Goal: Information Seeking & Learning: Check status

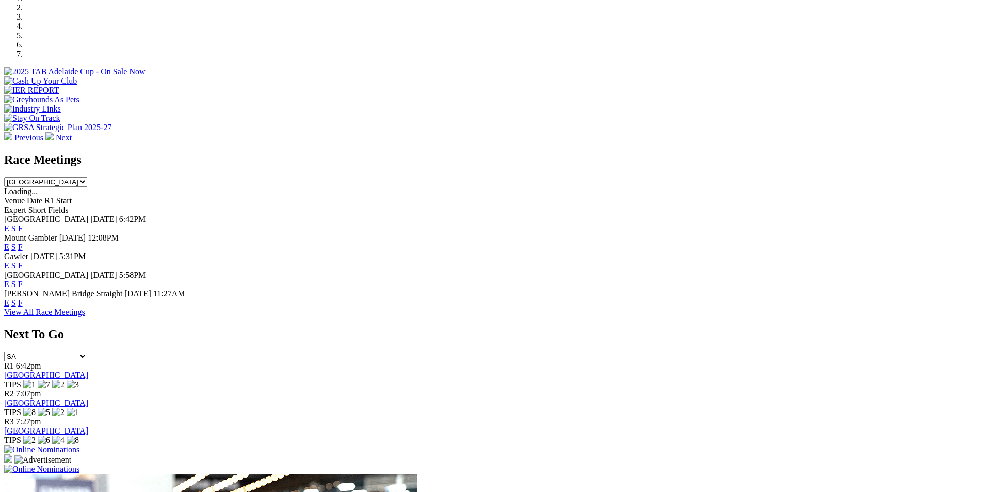
scroll to position [335, 0]
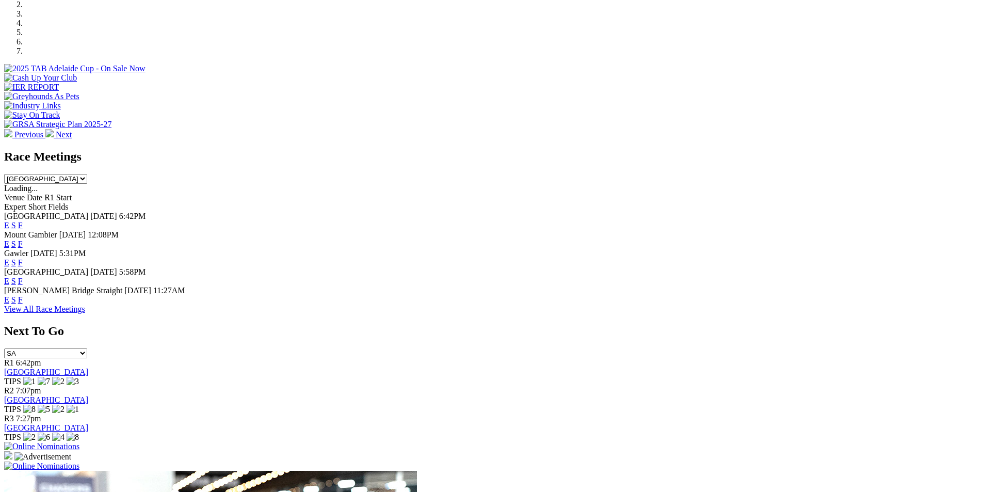
click at [23, 258] on link "F" at bounding box center [20, 262] width 5 height 9
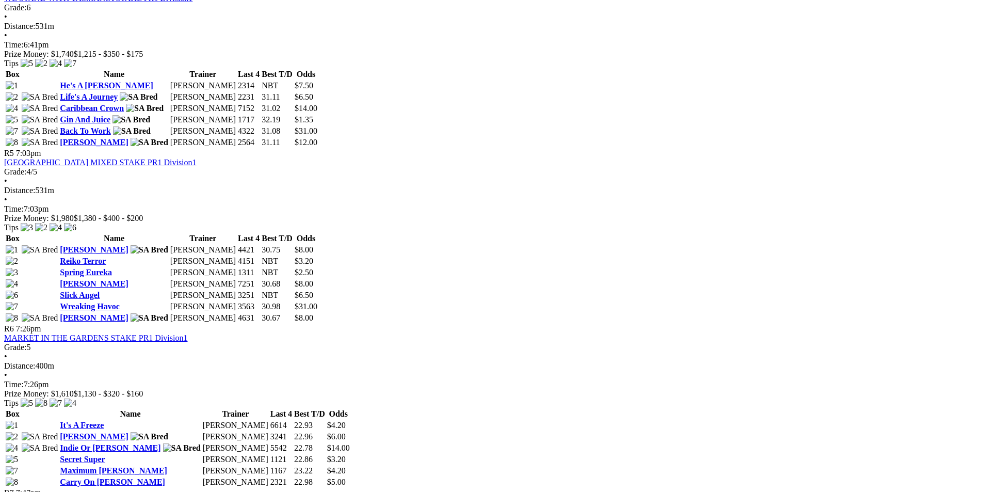
scroll to position [1084, 0]
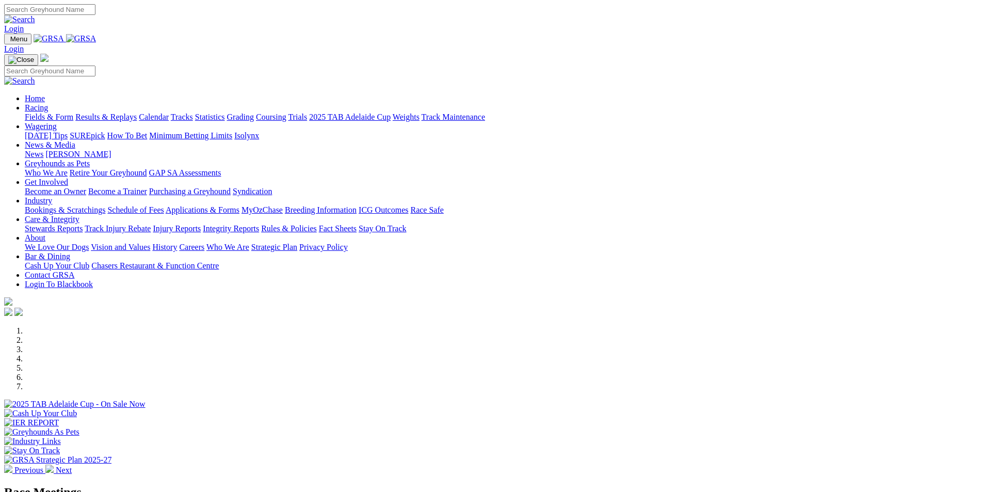
scroll to position [335, 0]
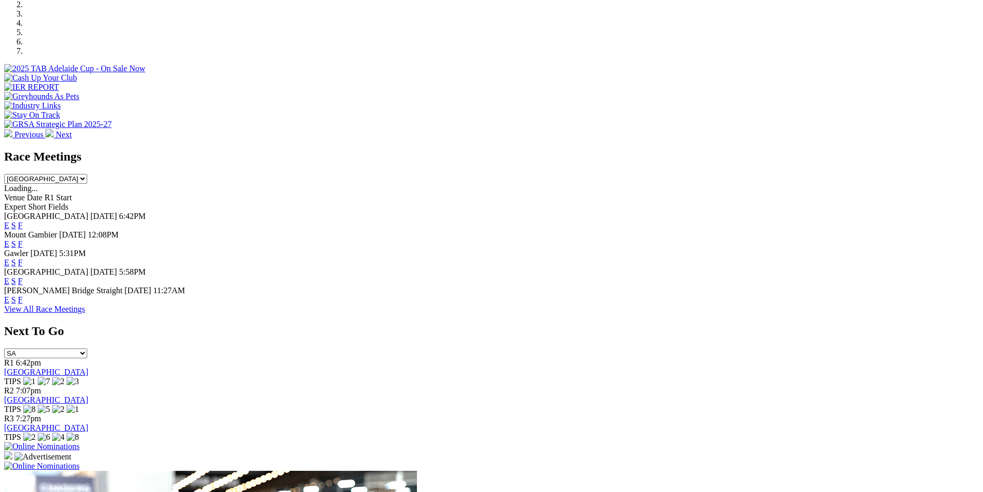
click at [23, 295] on link "F" at bounding box center [20, 299] width 5 height 9
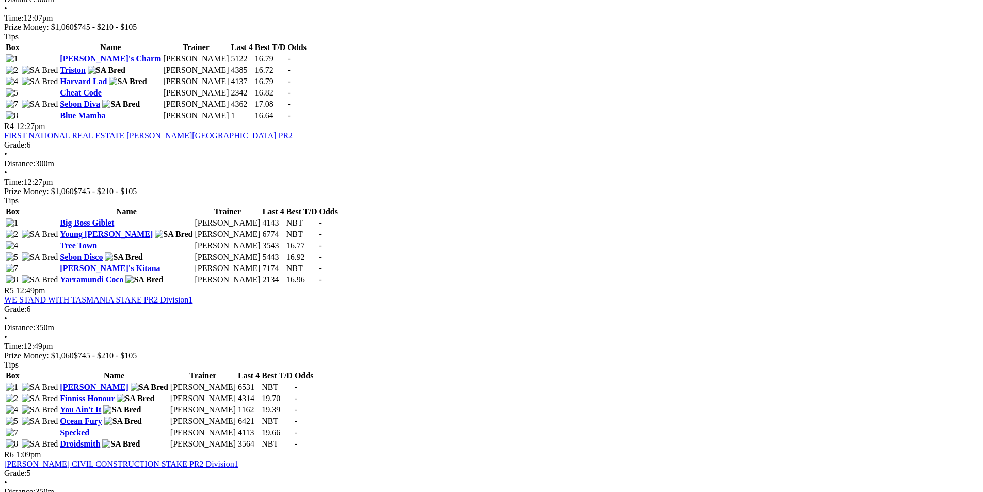
scroll to position [877, 0]
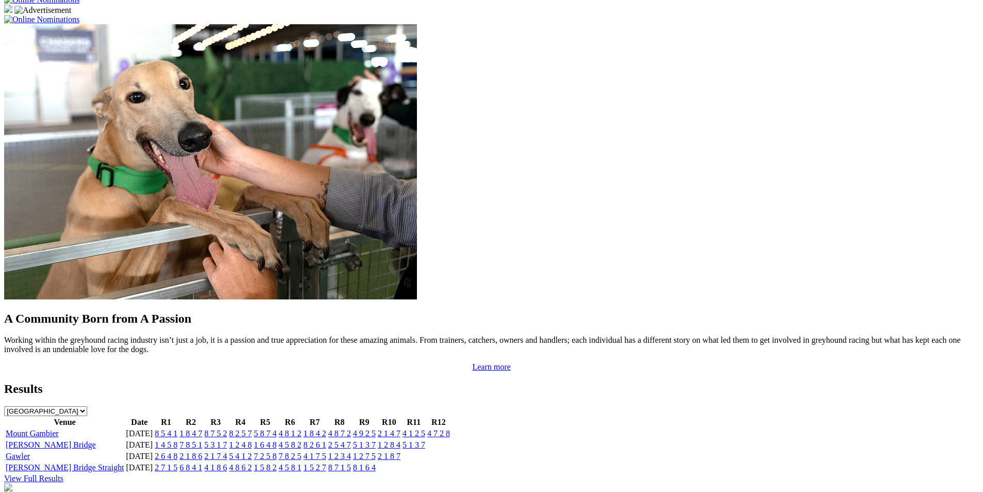
scroll to position [787, 0]
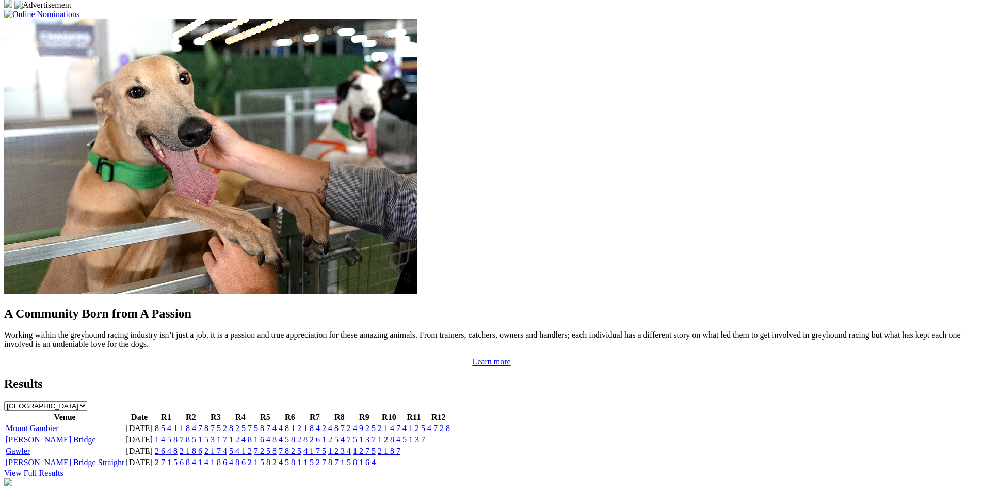
click at [124, 458] on link "[PERSON_NAME] Bridge Straight" at bounding box center [65, 462] width 118 height 9
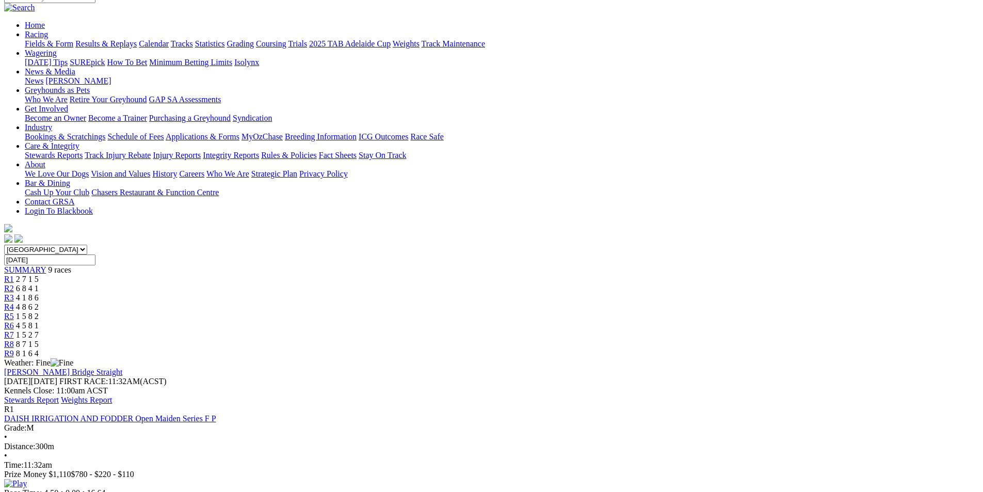
scroll to position [90, 0]
click at [59, 397] on link "Stewards Report" at bounding box center [31, 401] width 55 height 9
